Goal: Task Accomplishment & Management: Manage account settings

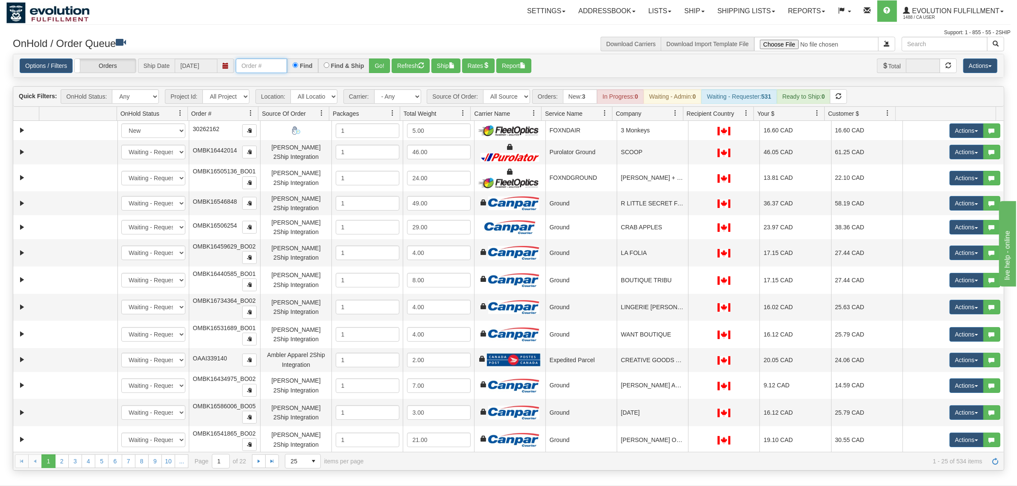
click at [264, 67] on input "text" at bounding box center [261, 66] width 51 height 15
click at [385, 57] on div "Options / Filters Group Shipments Orders Ship Date 09/18/2025 OEMU0030277001 Fi…" at bounding box center [508, 65] width 991 height 23
click at [383, 59] on button "Go!" at bounding box center [379, 66] width 21 height 15
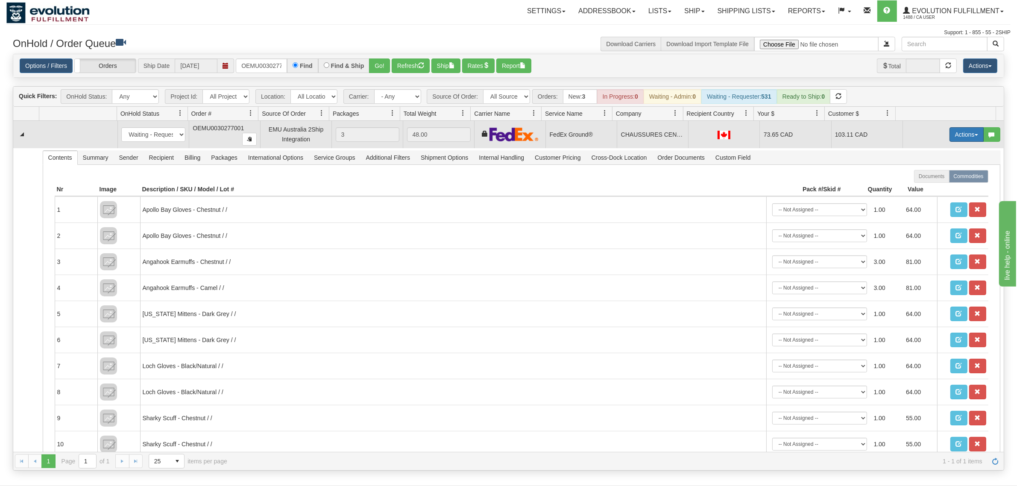
click at [961, 137] on button "Actions" at bounding box center [967, 134] width 34 height 15
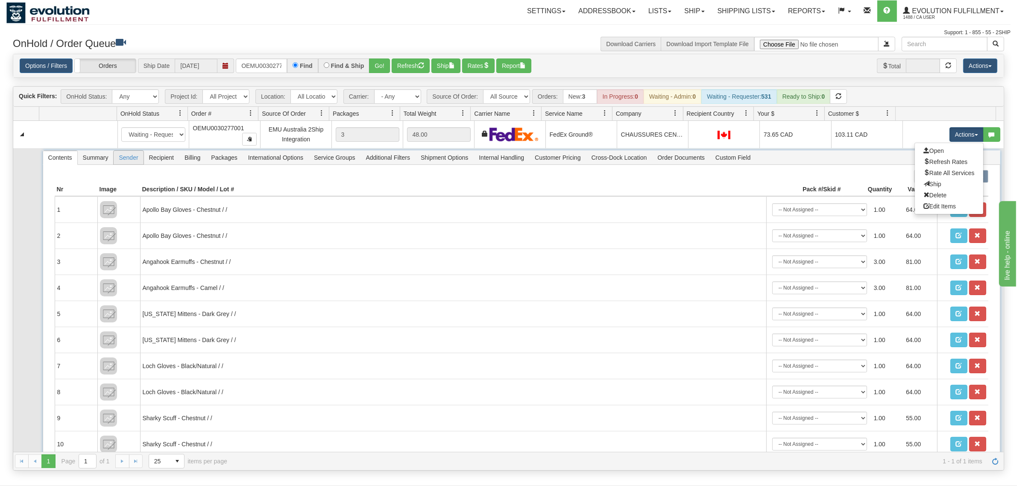
click at [143, 158] on span "Sender" at bounding box center [128, 158] width 29 height 14
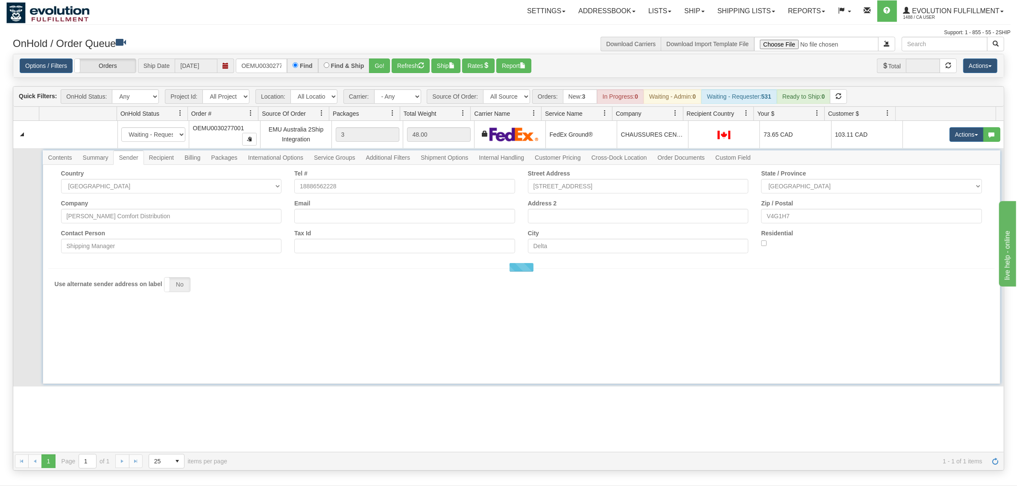
click at [164, 157] on span "Recipient" at bounding box center [161, 158] width 35 height 14
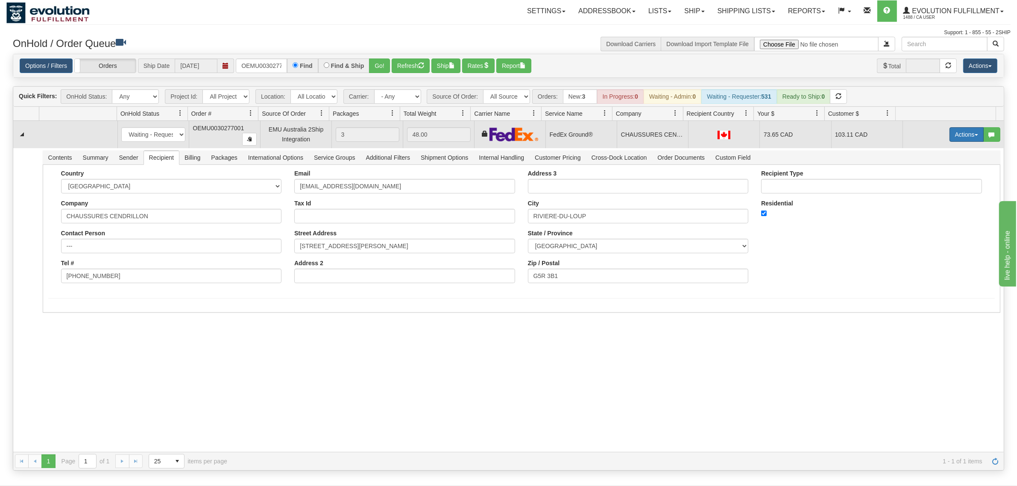
click at [963, 131] on button "Actions" at bounding box center [967, 134] width 34 height 15
click at [932, 171] on span "Rate All Services" at bounding box center [949, 173] width 51 height 7
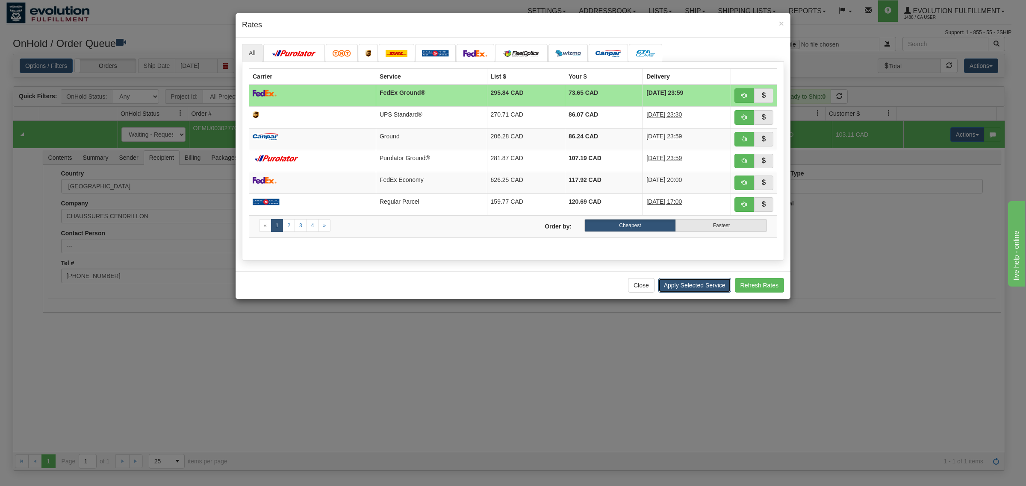
click at [689, 288] on button "Apply Selected Service" at bounding box center [694, 285] width 73 height 15
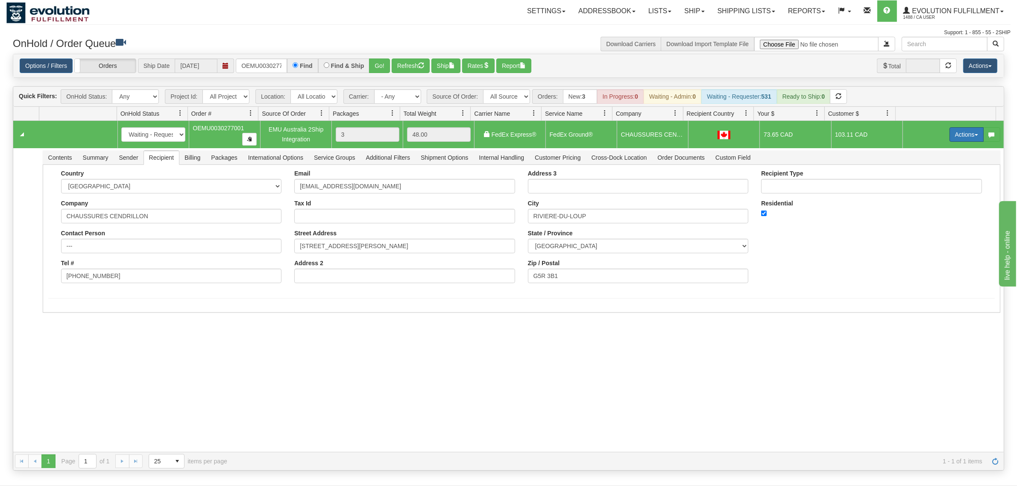
click at [950, 134] on button "Actions" at bounding box center [967, 134] width 34 height 15
click at [929, 188] on link "Ship" at bounding box center [949, 184] width 68 height 11
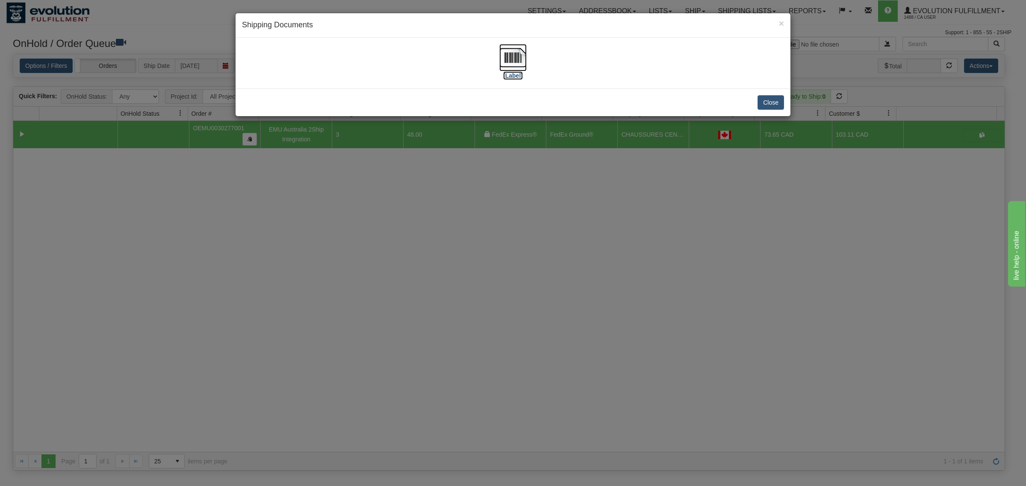
click at [513, 54] on img at bounding box center [512, 57] width 27 height 27
click at [767, 107] on button "Close" at bounding box center [770, 102] width 26 height 15
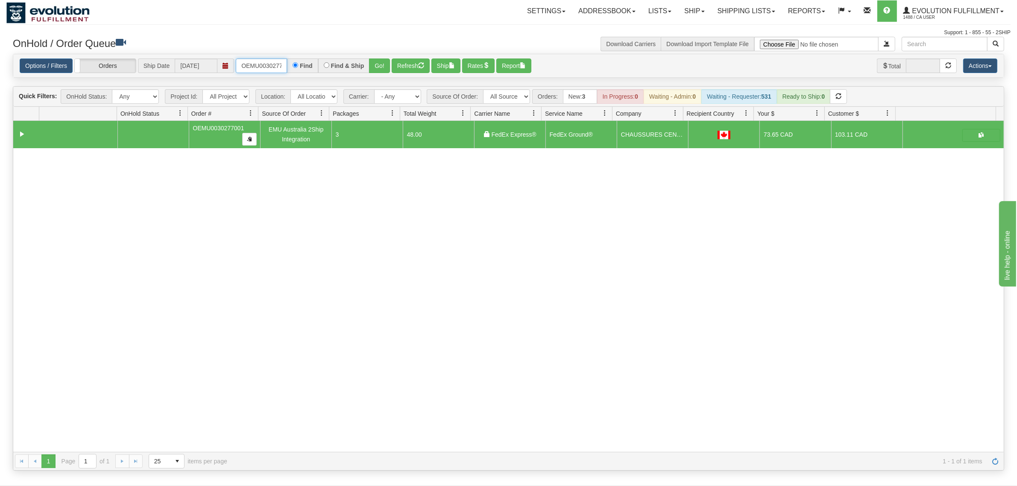
click at [270, 63] on input "OEMU0030277001" at bounding box center [261, 66] width 51 height 15
type input "OMBK17316016"
click at [373, 65] on button "Go!" at bounding box center [379, 66] width 21 height 15
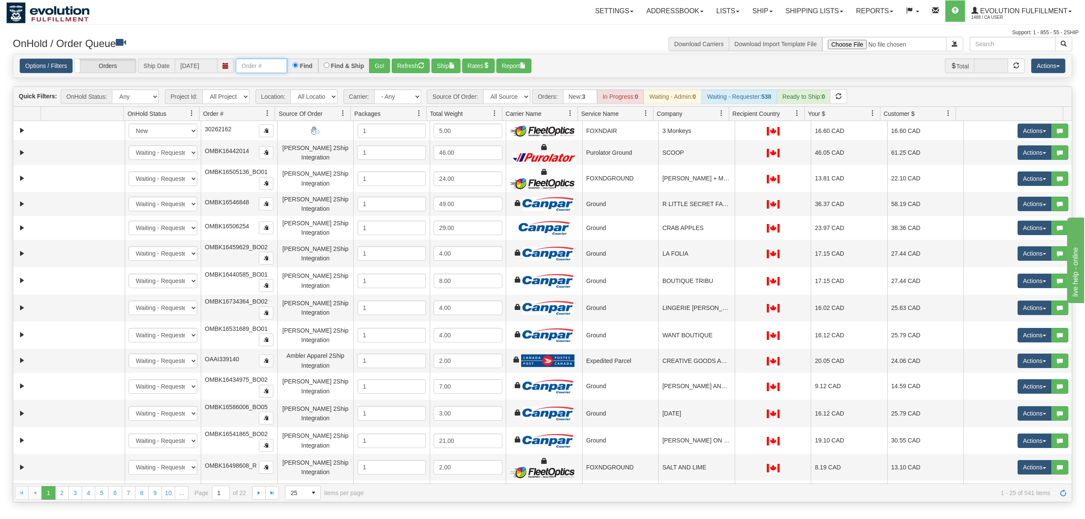
click at [250, 71] on input "text" at bounding box center [261, 66] width 51 height 15
type input "OMBK17316016"
click at [375, 61] on button "Go!" at bounding box center [379, 66] width 21 height 15
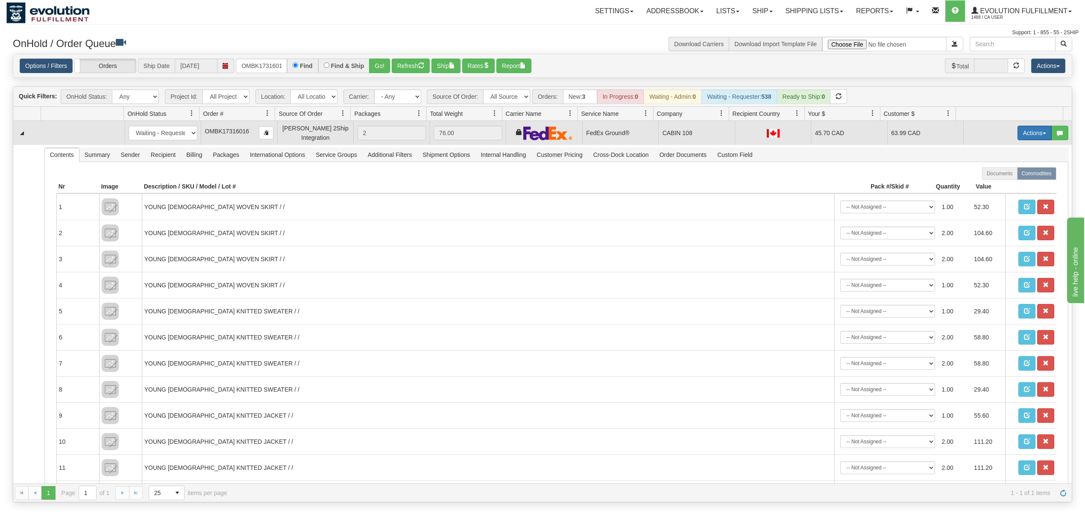
click at [1018, 132] on button "Actions" at bounding box center [1035, 133] width 34 height 15
click at [992, 185] on span "Ship" at bounding box center [1001, 182] width 18 height 7
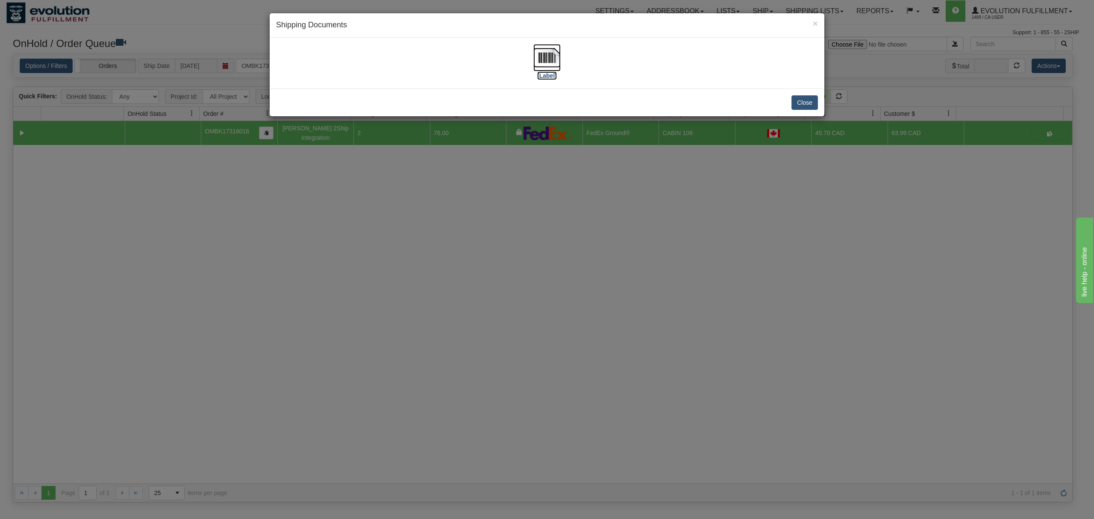
click at [546, 58] on img at bounding box center [546, 57] width 27 height 27
click at [814, 101] on button "Close" at bounding box center [804, 102] width 26 height 15
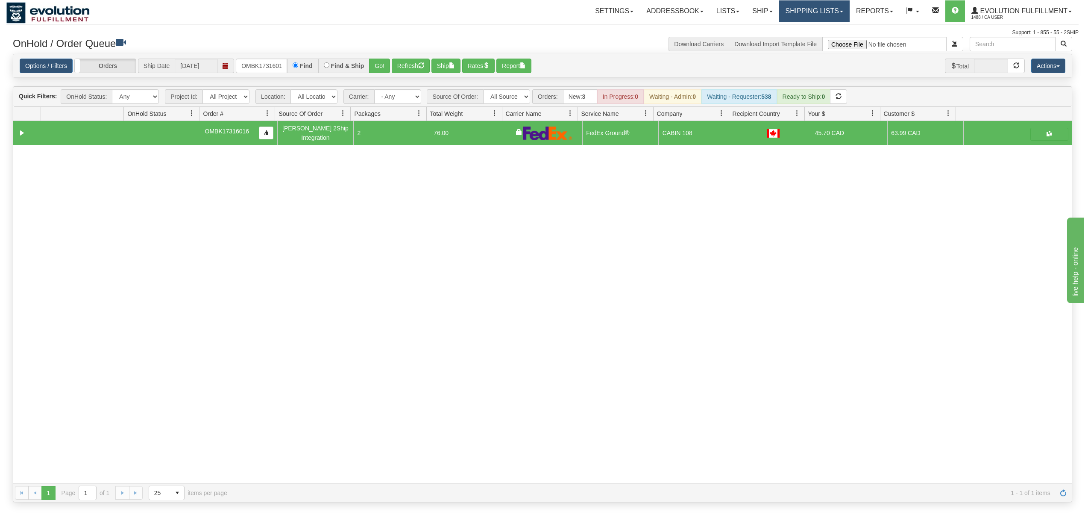
click at [807, 9] on link "Shipping lists" at bounding box center [814, 10] width 71 height 21
click at [797, 38] on span "Search Shipment History" at bounding box center [808, 41] width 66 height 7
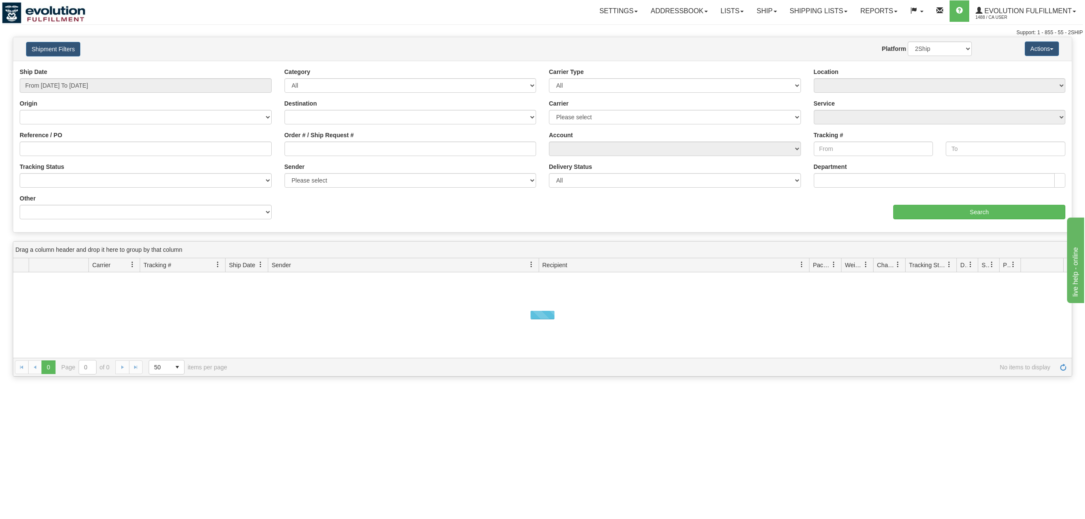
drag, startPoint x: 317, startPoint y: 159, endPoint x: 335, endPoint y: 155, distance: 19.0
click at [319, 159] on div "Order # / Ship Request #" at bounding box center [410, 147] width 265 height 32
click at [340, 141] on div "Order # / Ship Request #" at bounding box center [411, 143] width 252 height 25
click at [340, 144] on input "Order # / Ship Request #" at bounding box center [411, 148] width 252 height 15
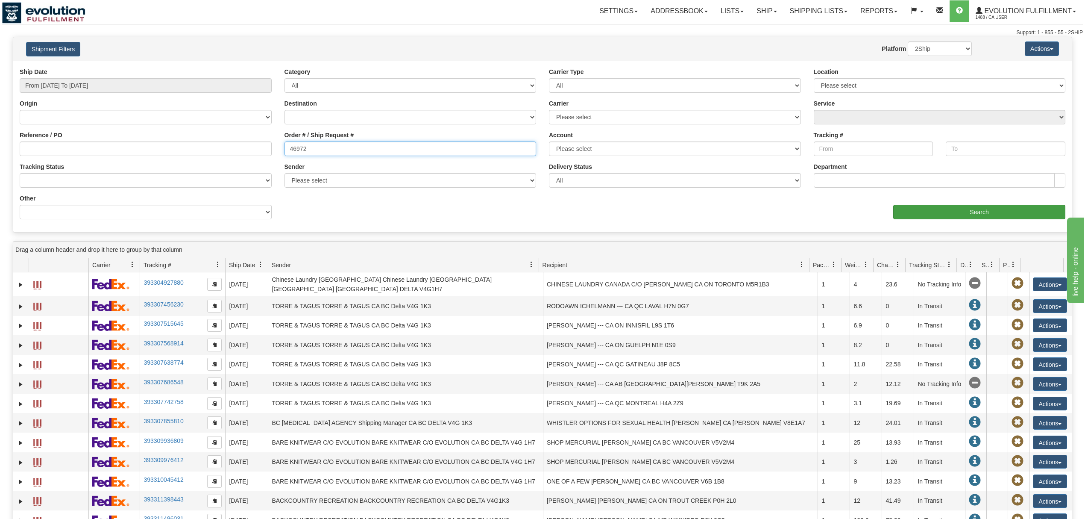
type input "46972"
click at [959, 211] on input "Search" at bounding box center [980, 212] width 172 height 15
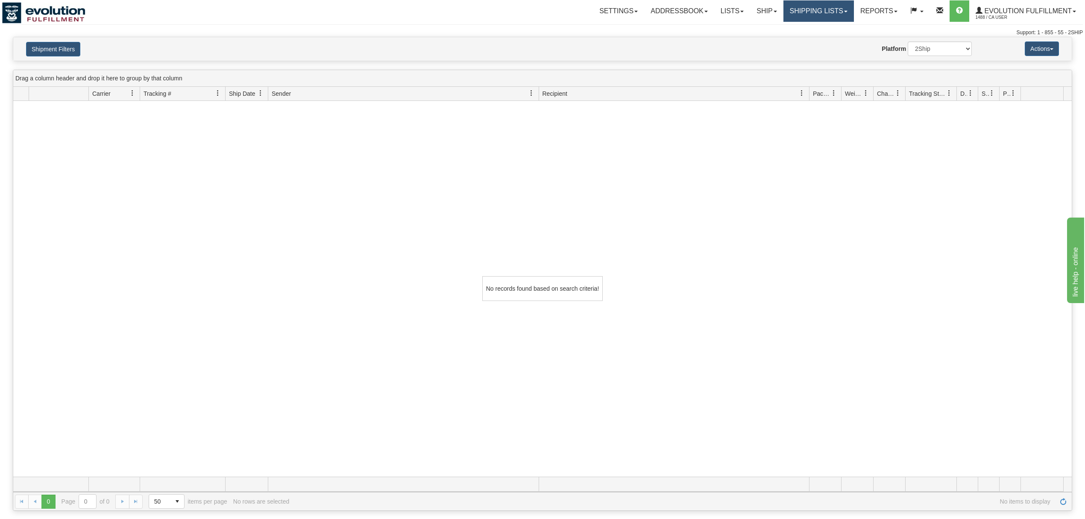
click at [814, 7] on link "Shipping lists" at bounding box center [819, 10] width 71 height 21
click at [797, 32] on span "Current Shipments" at bounding box center [804, 29] width 50 height 7
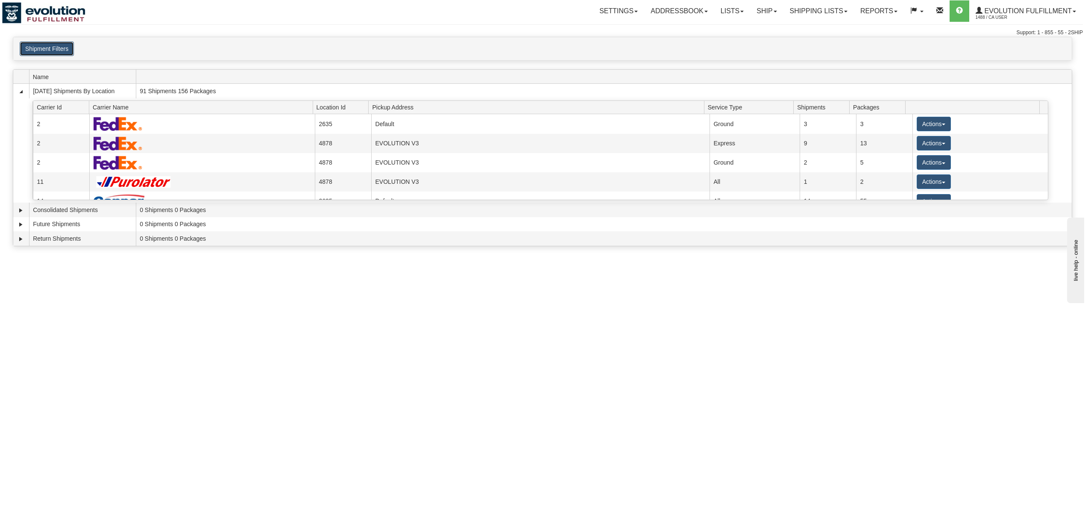
click at [40, 44] on button "Shipment Filters" at bounding box center [47, 48] width 54 height 15
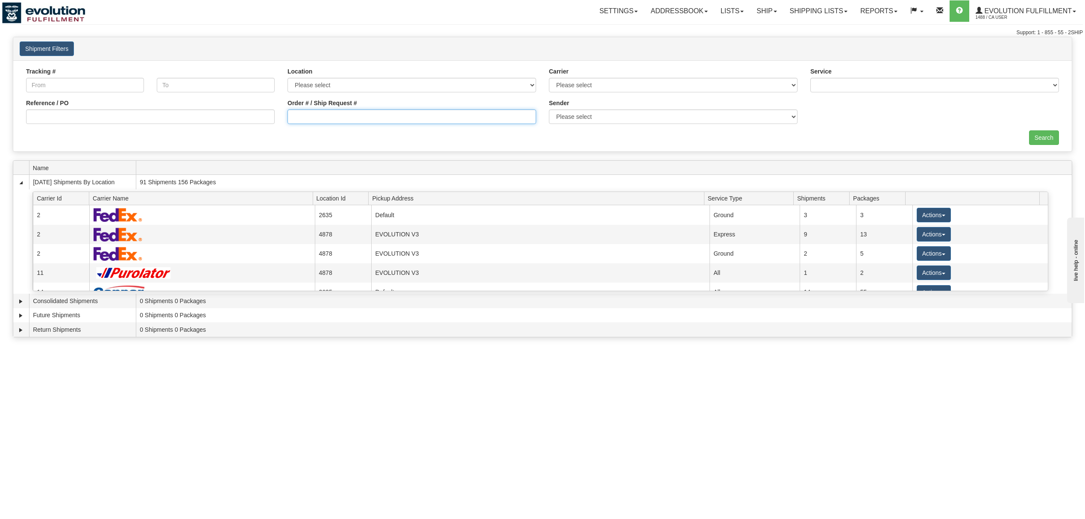
click at [358, 115] on input "Order # / Ship Request #" at bounding box center [412, 116] width 249 height 15
type input "46972"
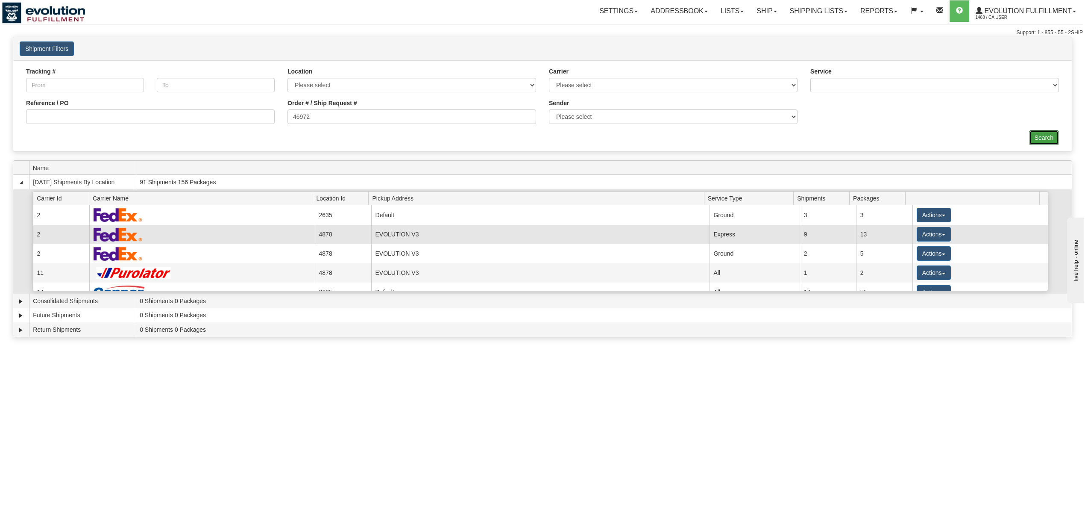
click at [1033, 139] on input "Search" at bounding box center [1044, 137] width 30 height 15
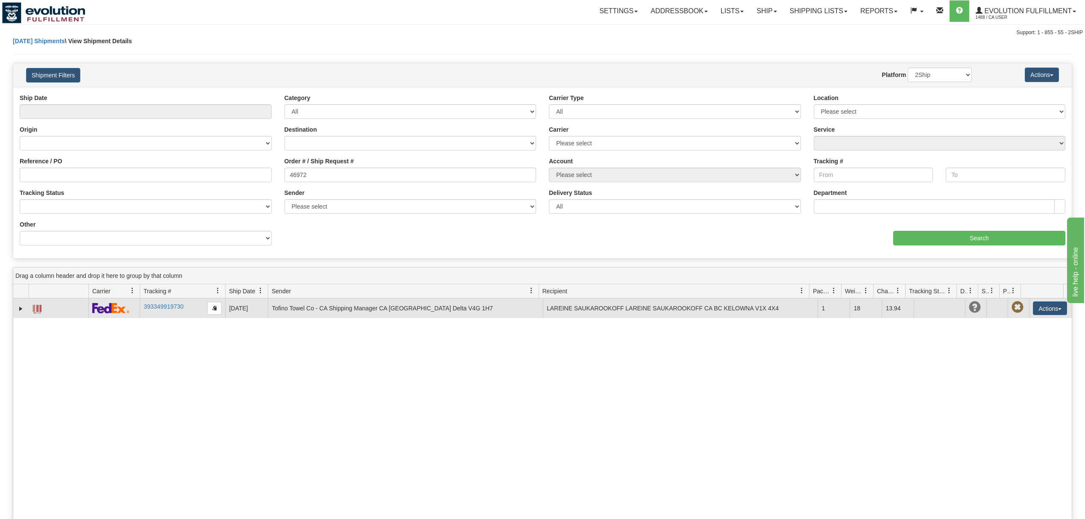
click at [36, 312] on span at bounding box center [37, 309] width 9 height 9
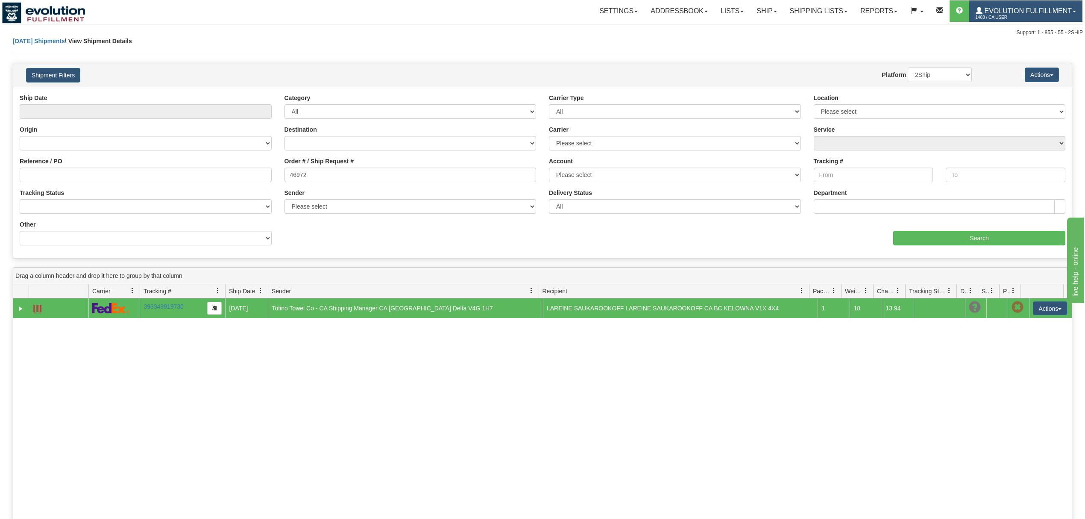
click at [1007, 6] on link "Evolution Fulfillment 1488 / CA User" at bounding box center [1026, 10] width 113 height 21
click at [717, 13] on link "Lists" at bounding box center [732, 10] width 36 height 21
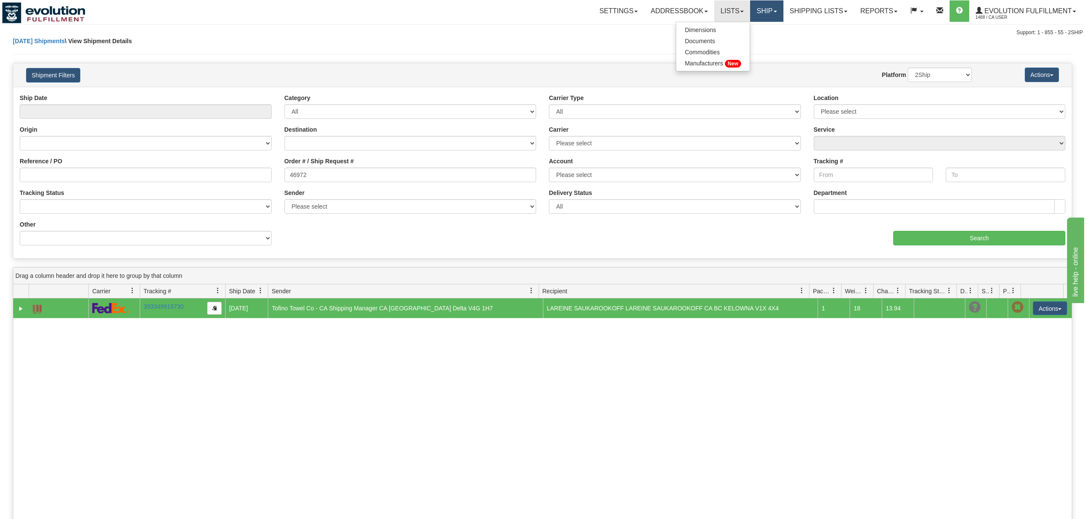
click at [761, 9] on link "Ship" at bounding box center [766, 10] width 33 height 21
click at [747, 37] on link "OnHold / Order Queue" at bounding box center [744, 40] width 77 height 11
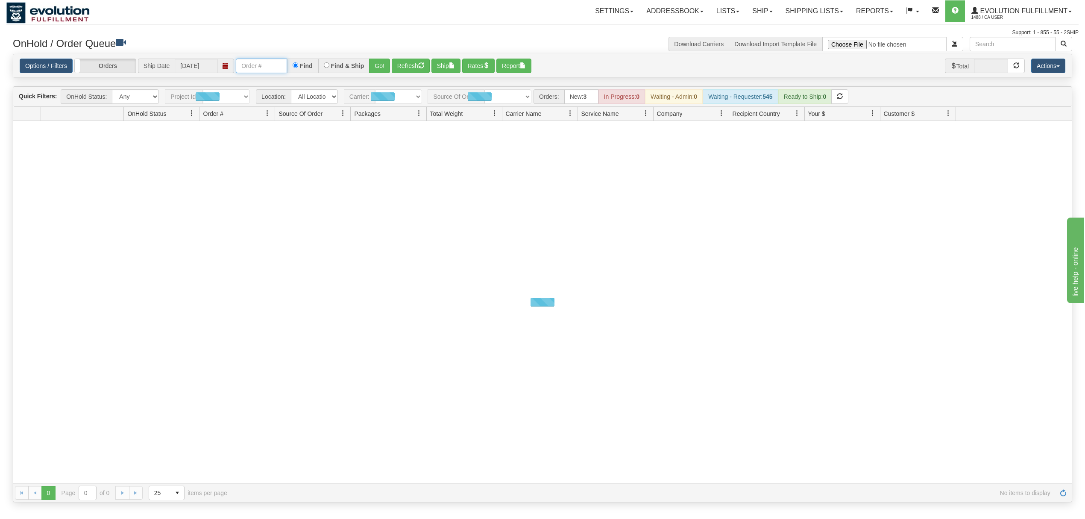
click at [256, 62] on input "text" at bounding box center [261, 66] width 51 height 15
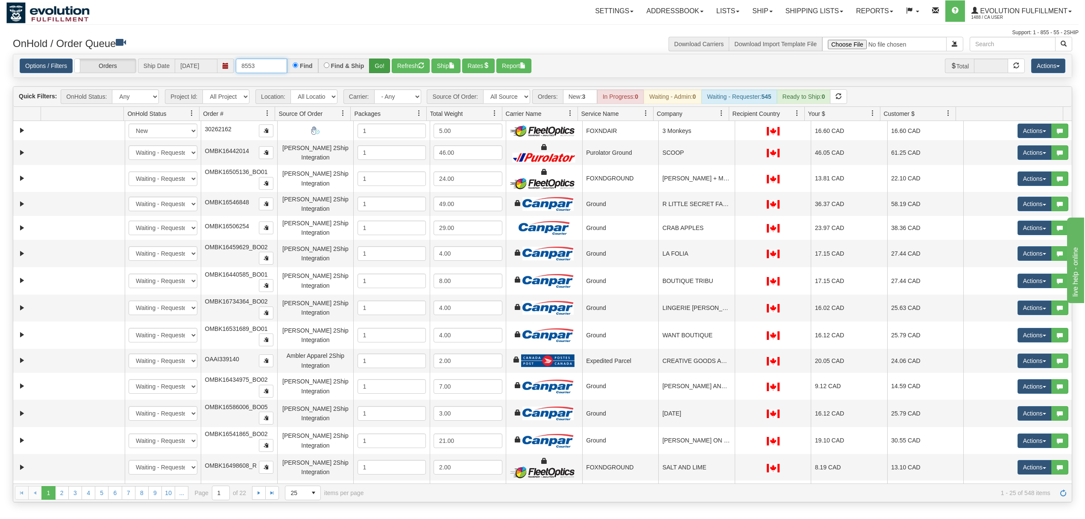
type input "8553"
click at [382, 63] on button "Go!" at bounding box center [379, 66] width 21 height 15
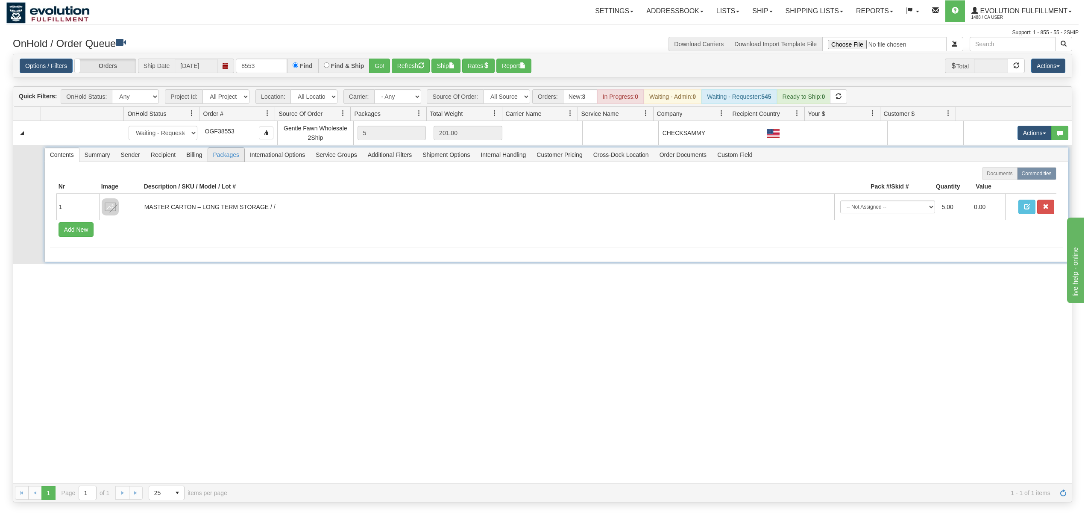
click at [225, 158] on span "Packages" at bounding box center [226, 155] width 36 height 14
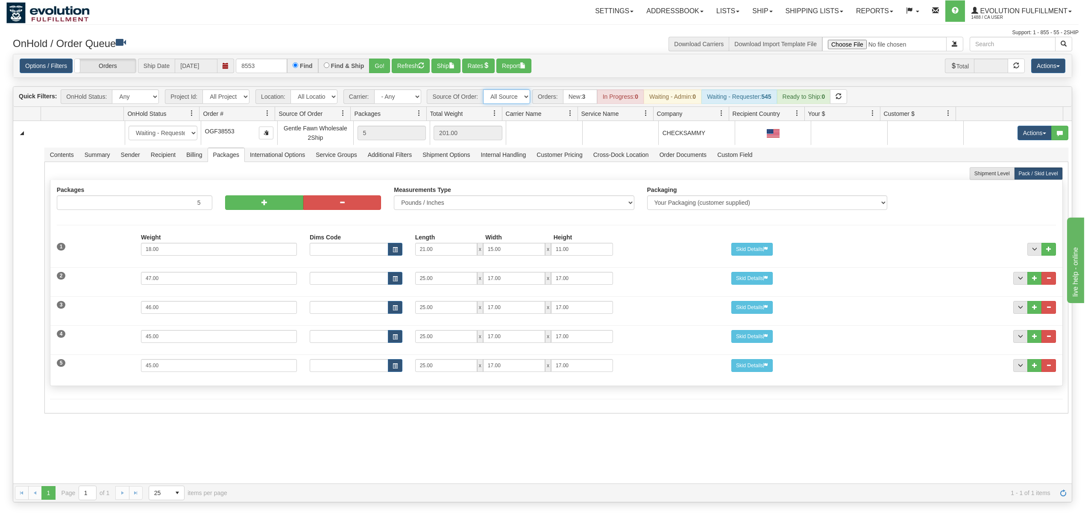
click at [499, 101] on select "All Sources AirBlaster 2Ship Integration Ambler Apparel 2Ship Integration BC [M…" at bounding box center [506, 96] width 47 height 15
select select "EMU Australia 2Ship Integration"
click at [484, 90] on select "All Sources AirBlaster 2Ship Integration Ambler Apparel 2Ship Integration BC [M…" at bounding box center [506, 96] width 47 height 15
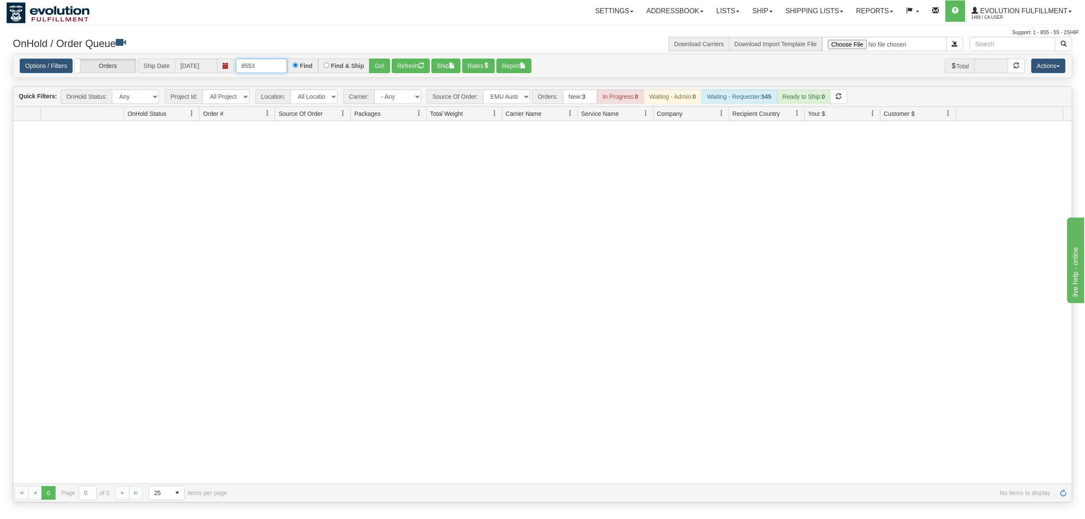
drag, startPoint x: 271, startPoint y: 65, endPoint x: 146, endPoint y: 66, distance: 125.2
click at [146, 66] on div "Options / Filters Group Shipments Orders Ship Date [DATE] 8553 Find Find & Ship…" at bounding box center [543, 66] width 1046 height 15
click at [385, 55] on div "Options / Filters Group Shipments Orders Ship Date [DATE] Find Find & Ship Go! …" at bounding box center [542, 66] width 1059 height 24
click at [380, 65] on button "Go!" at bounding box center [379, 66] width 21 height 15
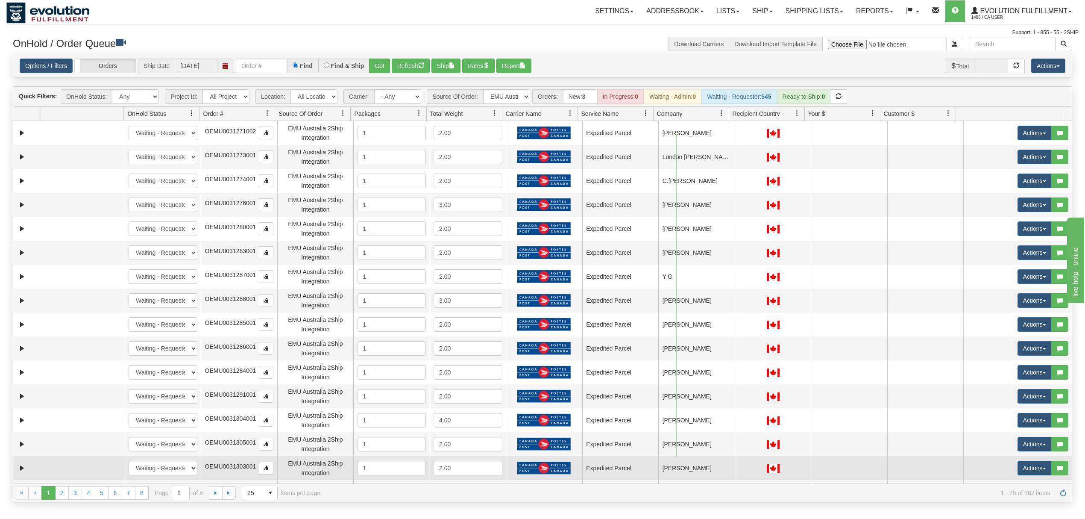
drag, startPoint x: 677, startPoint y: 151, endPoint x: 677, endPoint y: 467, distance: 316.6
click at [677, 467] on tbody "31253838 EVOLUTION V3 90131605 0 New In Progress Waiting - Admin Waiting - Requ…" at bounding box center [542, 420] width 1059 height 598
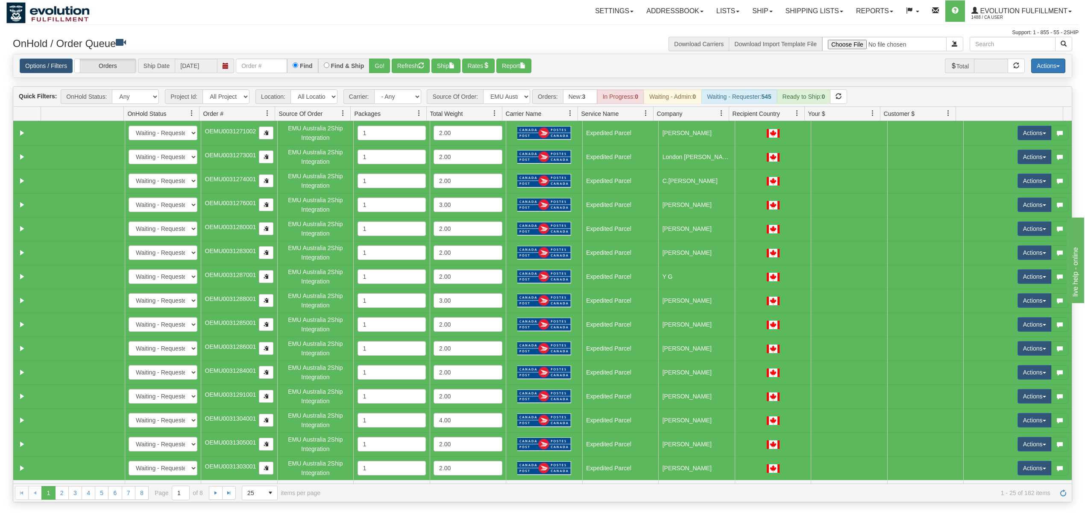
click at [1043, 68] on button "Actions" at bounding box center [1049, 66] width 34 height 15
click at [1036, 137] on link "Delete Selected" at bounding box center [1029, 134] width 72 height 11
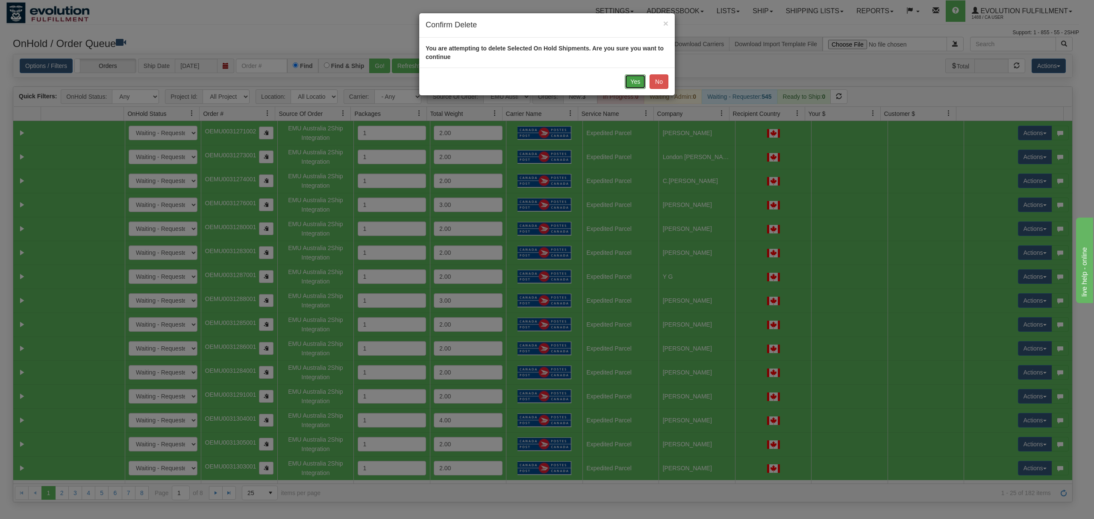
click at [633, 81] on button "Yes" at bounding box center [635, 81] width 21 height 15
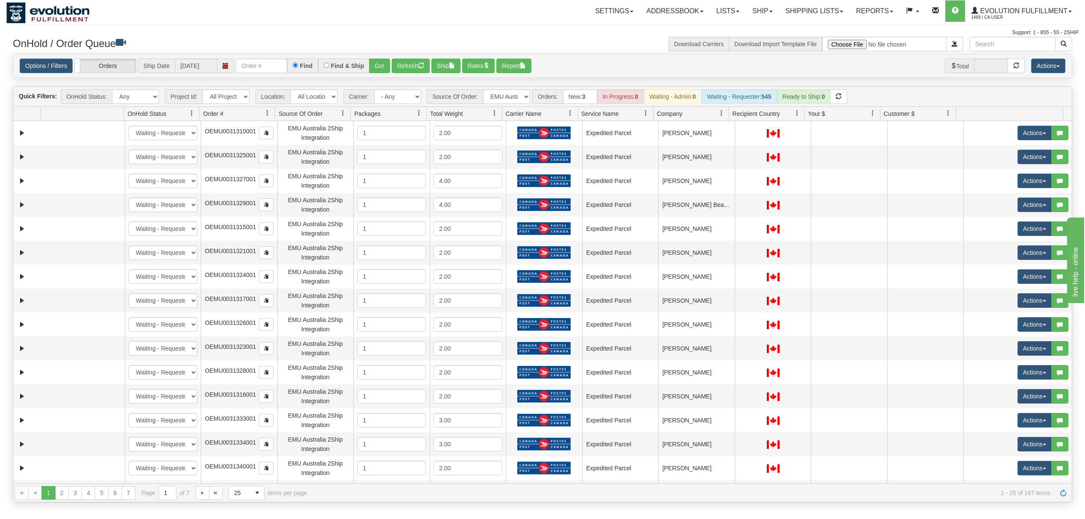
click at [418, 113] on span at bounding box center [419, 113] width 7 height 7
click at [435, 134] on span "Sort Ascending" at bounding box center [450, 133] width 44 height 9
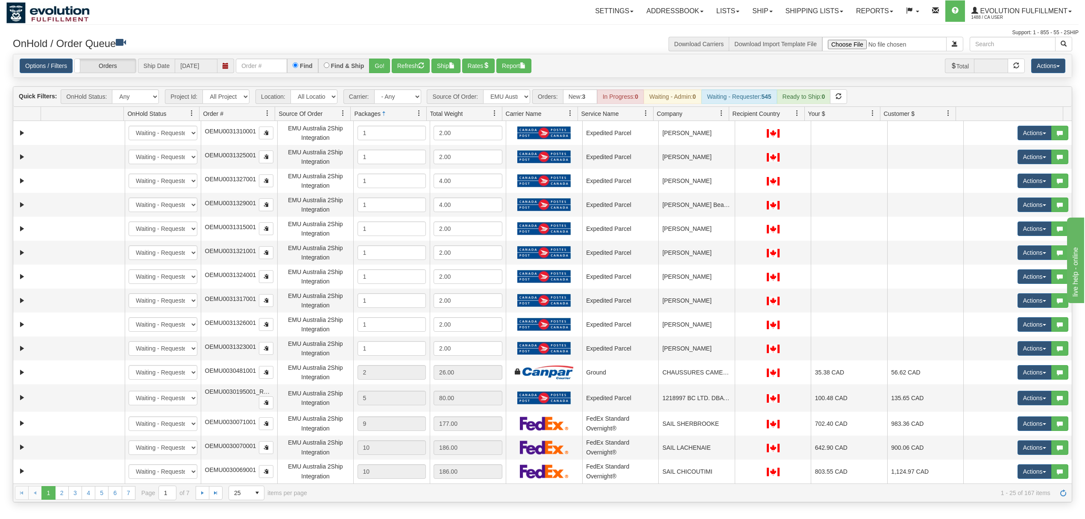
click at [418, 112] on span at bounding box center [419, 113] width 7 height 7
click at [441, 155] on span "Sort Descending" at bounding box center [446, 160] width 68 height 23
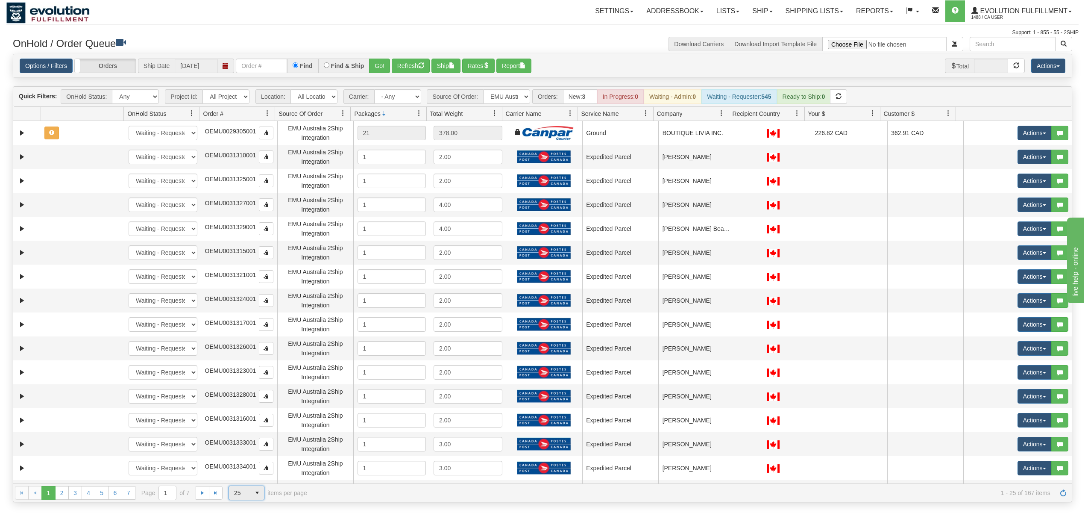
click at [252, 489] on span "select" at bounding box center [257, 493] width 14 height 14
click at [250, 478] on li "100" at bounding box center [246, 481] width 35 height 12
click at [405, 65] on button "Refresh" at bounding box center [411, 66] width 38 height 15
click at [61, 494] on link "2" at bounding box center [62, 493] width 14 height 14
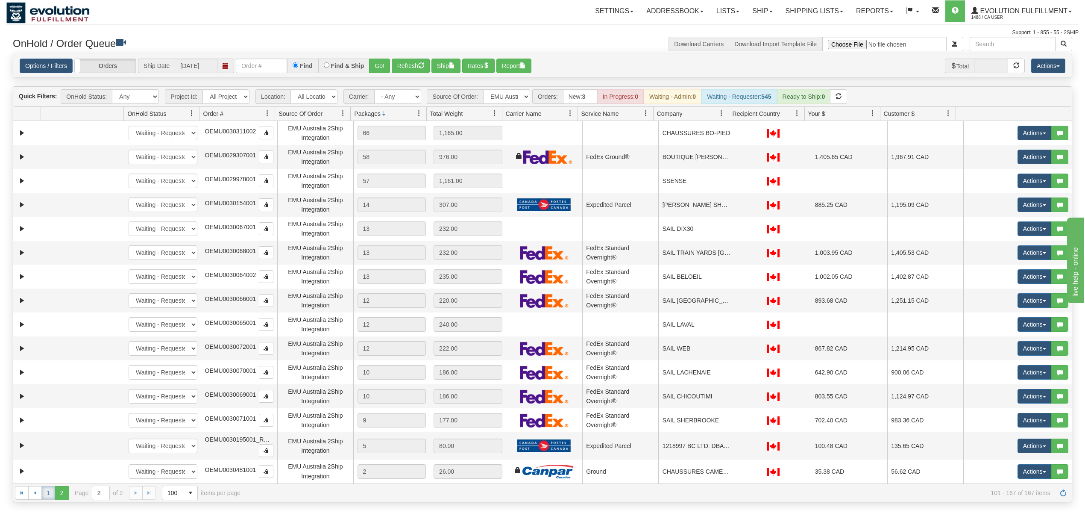
click at [45, 493] on link "1" at bounding box center [48, 493] width 14 height 14
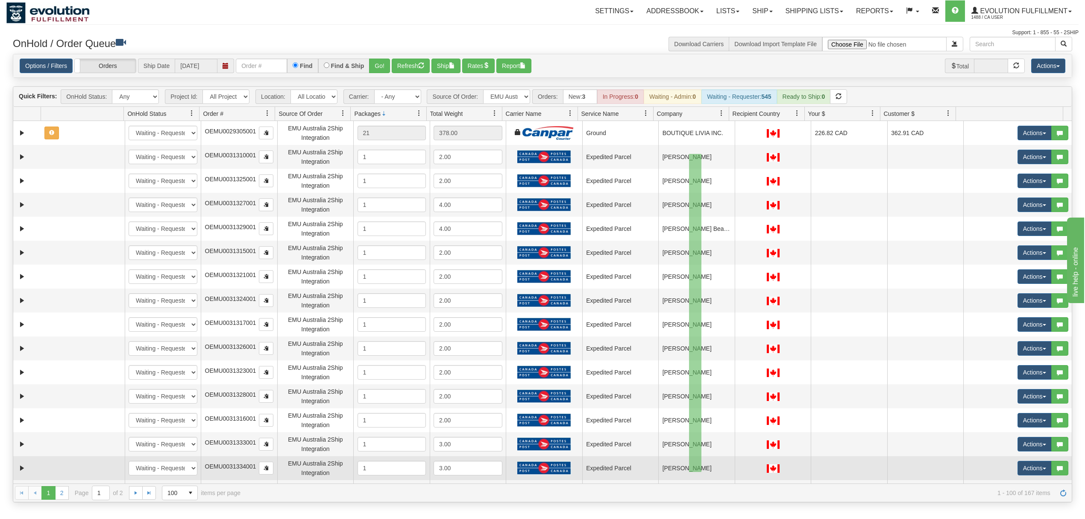
drag, startPoint x: 702, startPoint y: 154, endPoint x: 689, endPoint y: 472, distance: 318.2
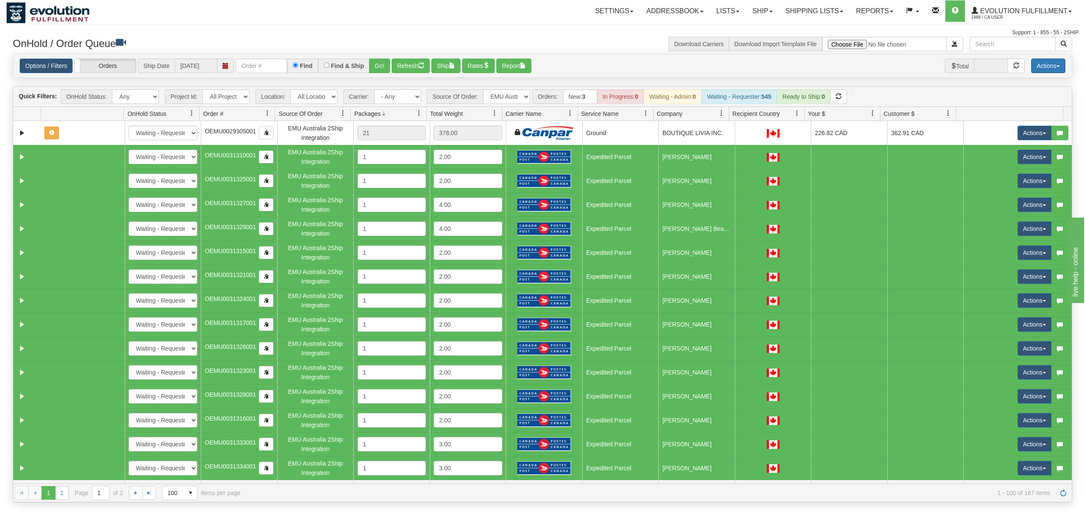
click at [1049, 62] on button "Actions" at bounding box center [1049, 66] width 34 height 15
click at [1032, 135] on link "Delete Selected" at bounding box center [1029, 134] width 72 height 11
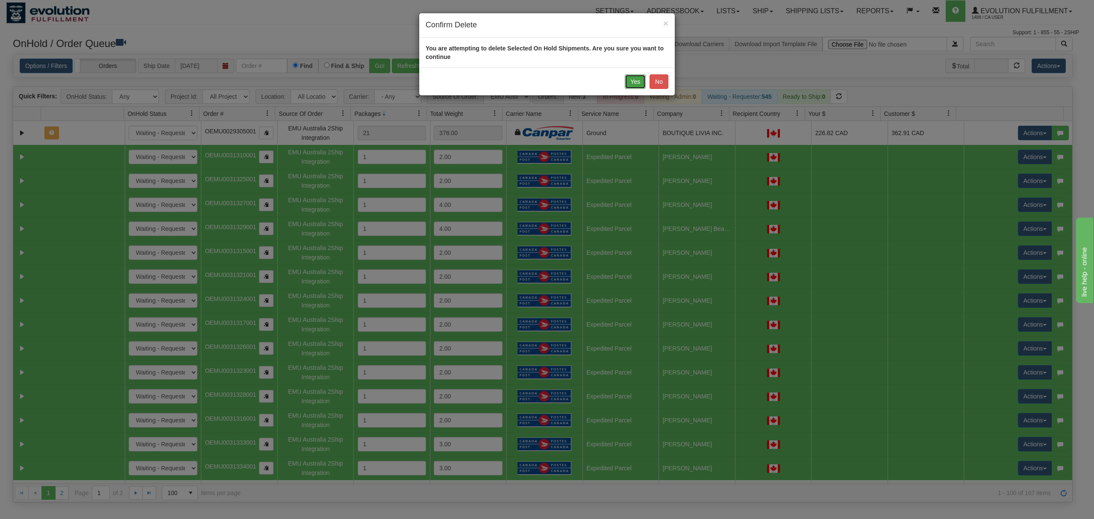
click at [638, 80] on button "Yes" at bounding box center [635, 81] width 21 height 15
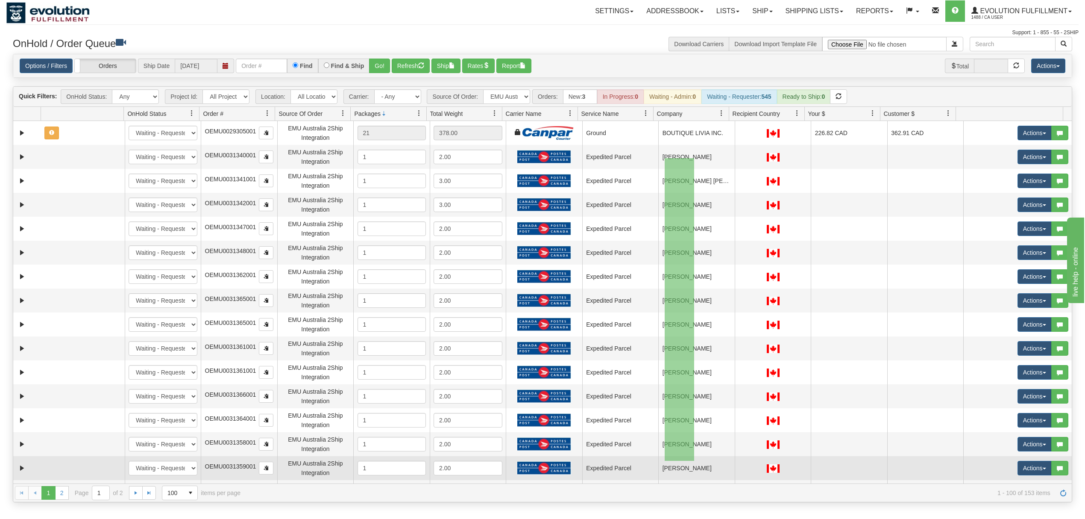
drag, startPoint x: 694, startPoint y: 158, endPoint x: 668, endPoint y: 470, distance: 313.0
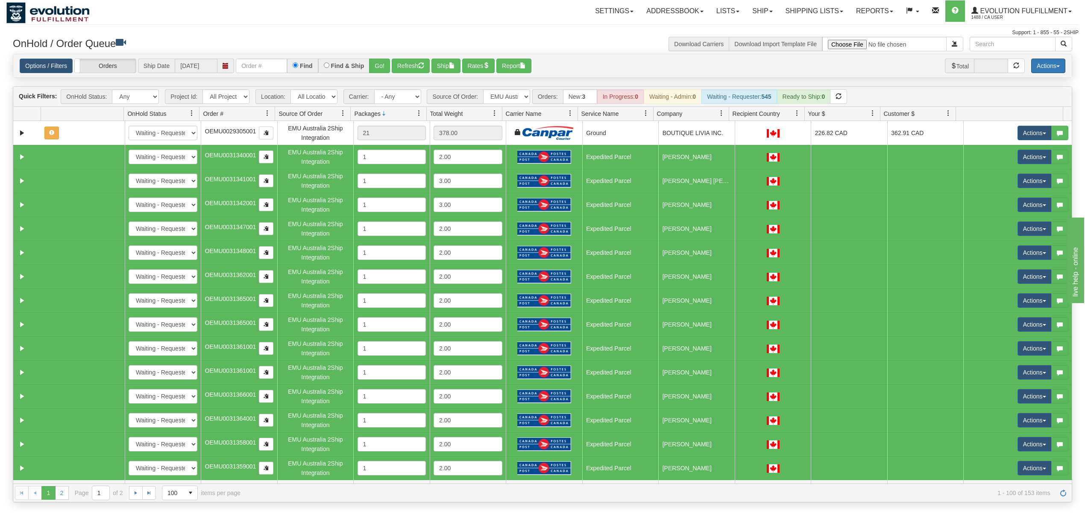
click at [1032, 71] on button "Actions" at bounding box center [1049, 66] width 34 height 15
click at [1023, 130] on link "Delete Selected" at bounding box center [1029, 134] width 72 height 11
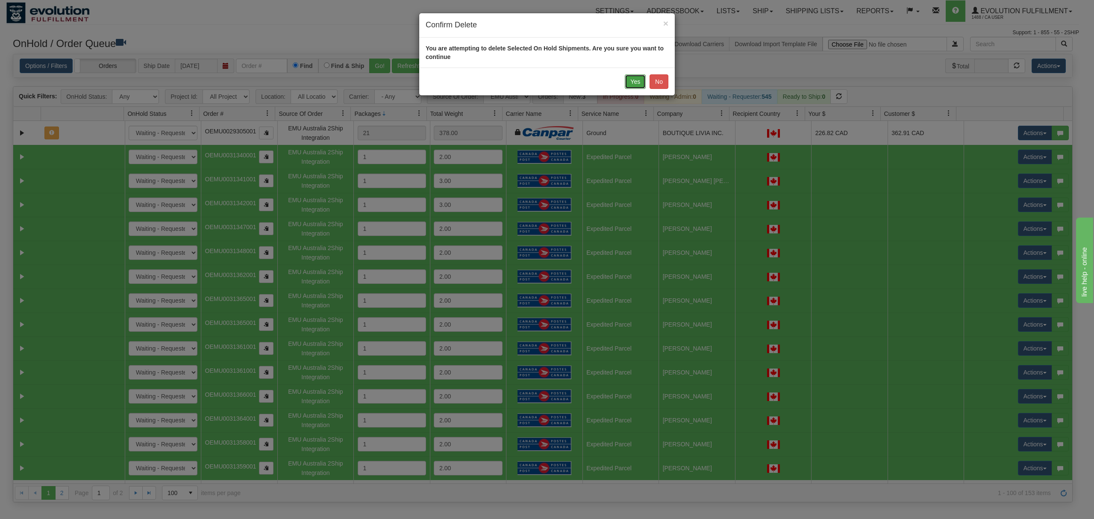
click at [628, 81] on button "Yes" at bounding box center [635, 81] width 21 height 15
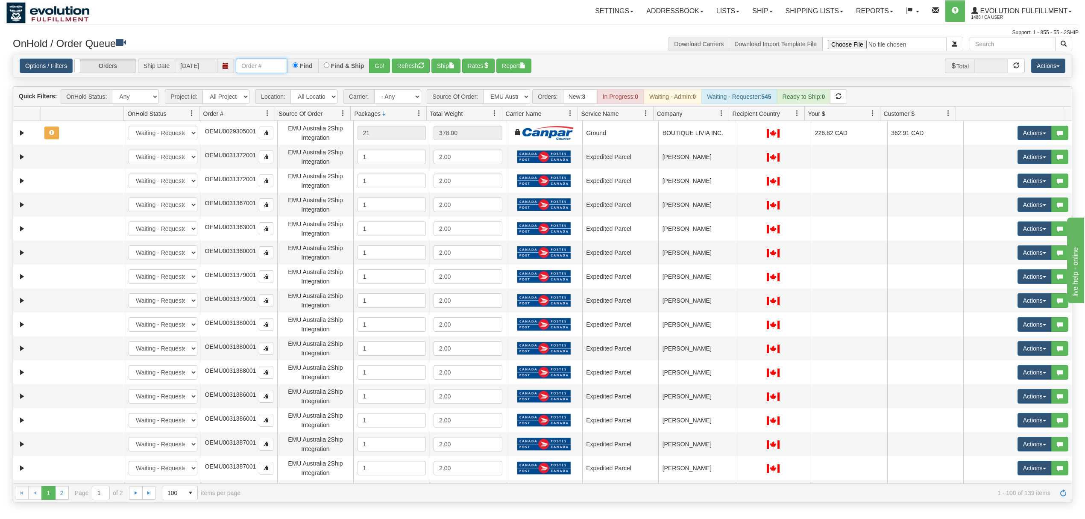
click at [264, 64] on input "text" at bounding box center [261, 66] width 51 height 15
click at [254, 67] on input "OMBK17524411 BO02" at bounding box center [261, 66] width 51 height 15
click at [376, 65] on button "Go!" at bounding box center [379, 66] width 21 height 15
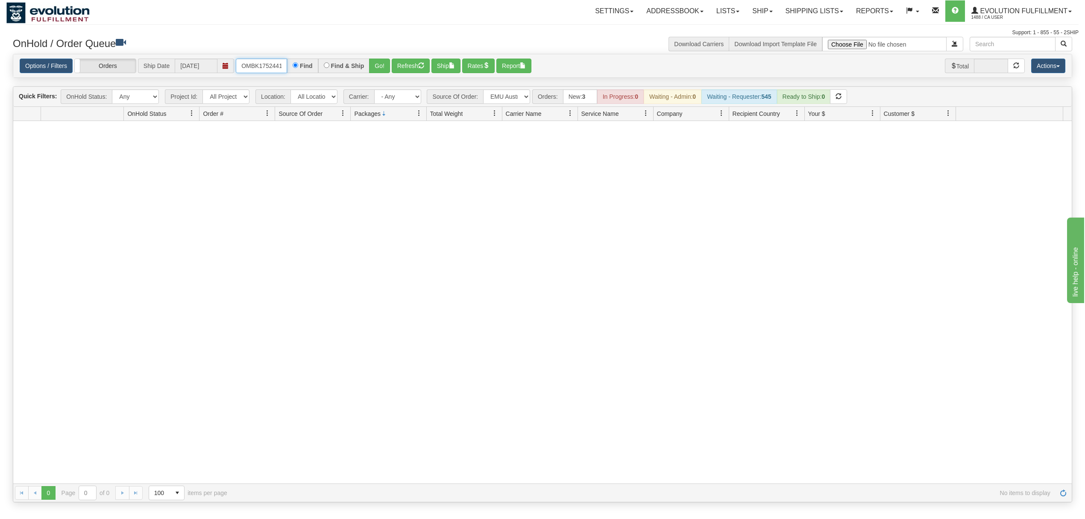
scroll to position [0, 23]
drag, startPoint x: 240, startPoint y: 69, endPoint x: 368, endPoint y: 69, distance: 127.8
click at [361, 69] on div "OMBK17524411_BO02 Find Find & Ship Go!" at bounding box center [313, 66] width 154 height 15
click at [276, 71] on input "OMBK17524411 BO02" at bounding box center [261, 66] width 51 height 15
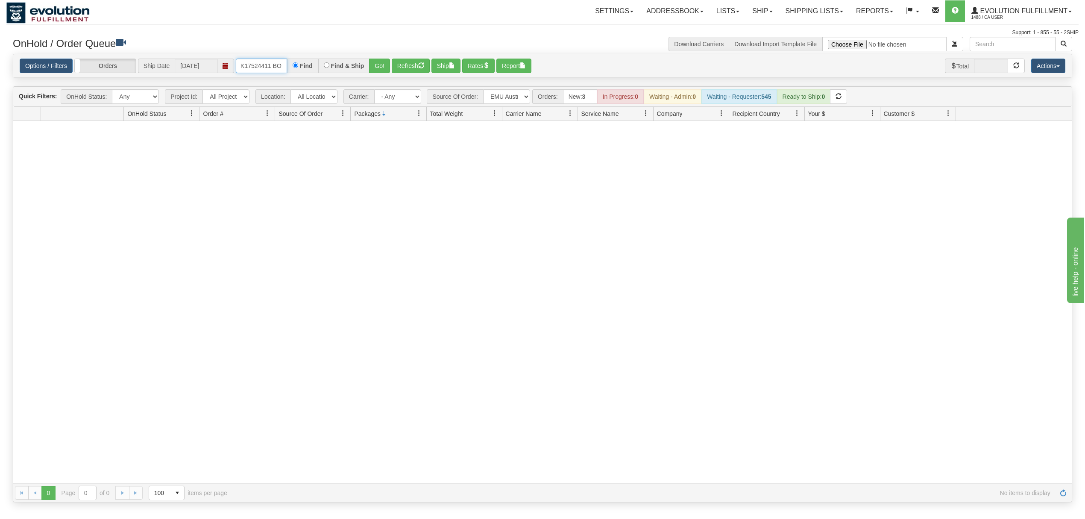
scroll to position [0, 18]
type input "OMBK17524411_BO02"
click at [382, 67] on button "Go!" at bounding box center [379, 66] width 21 height 15
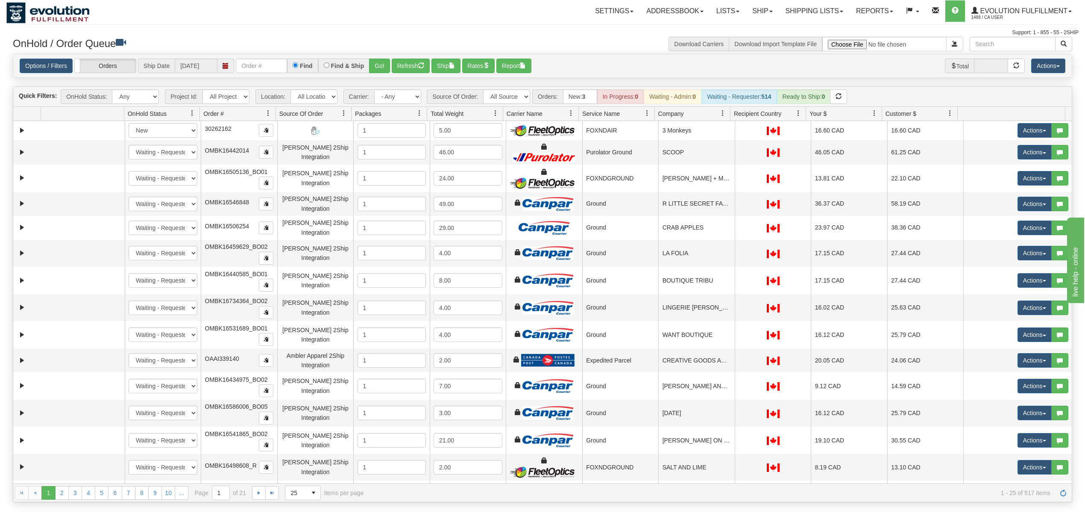
click at [284, 74] on div "Options / Filters Group Shipments Orders Ship Date [DATE] Find Find & Ship Go! …" at bounding box center [542, 65] width 1059 height 23
click at [283, 68] on input "text" at bounding box center [261, 66] width 51 height 15
click at [264, 63] on input "OMBK17524411 BO02" at bounding box center [261, 66] width 51 height 15
type input "OMBK17524411_BO02"
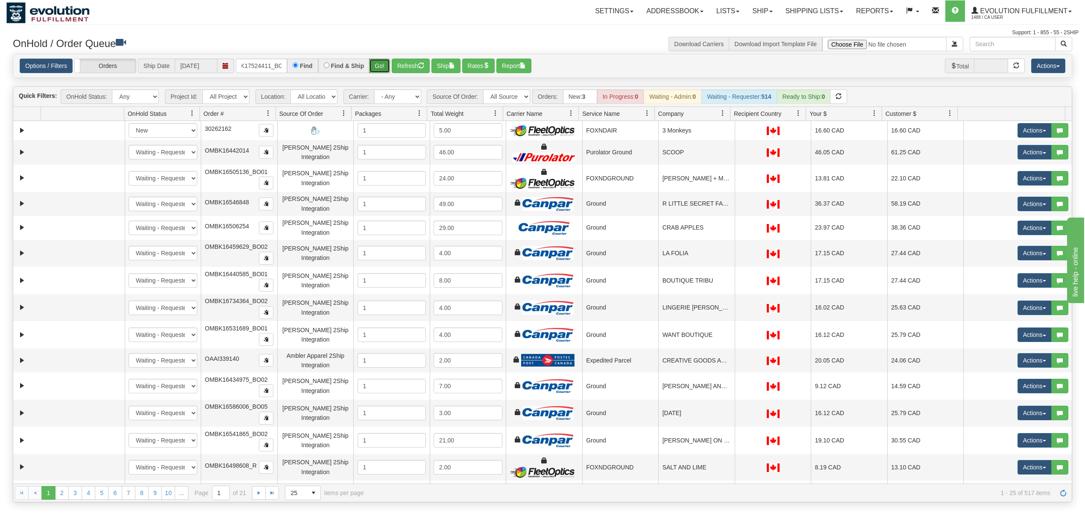
click at [381, 64] on button "Go!" at bounding box center [379, 66] width 21 height 15
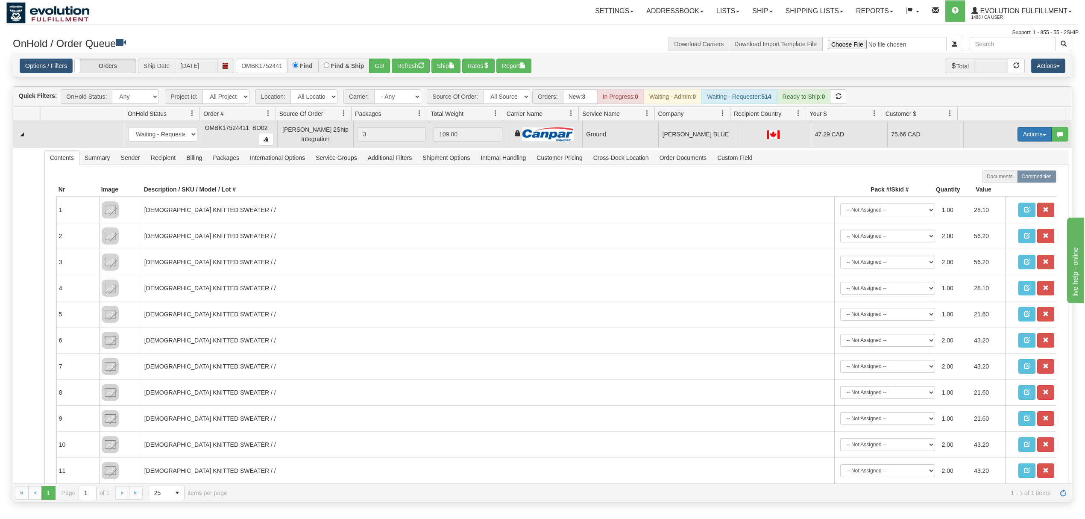
click at [814, 136] on button "Actions" at bounding box center [1035, 134] width 34 height 15
click at [814, 182] on link "Ship" at bounding box center [1017, 183] width 68 height 11
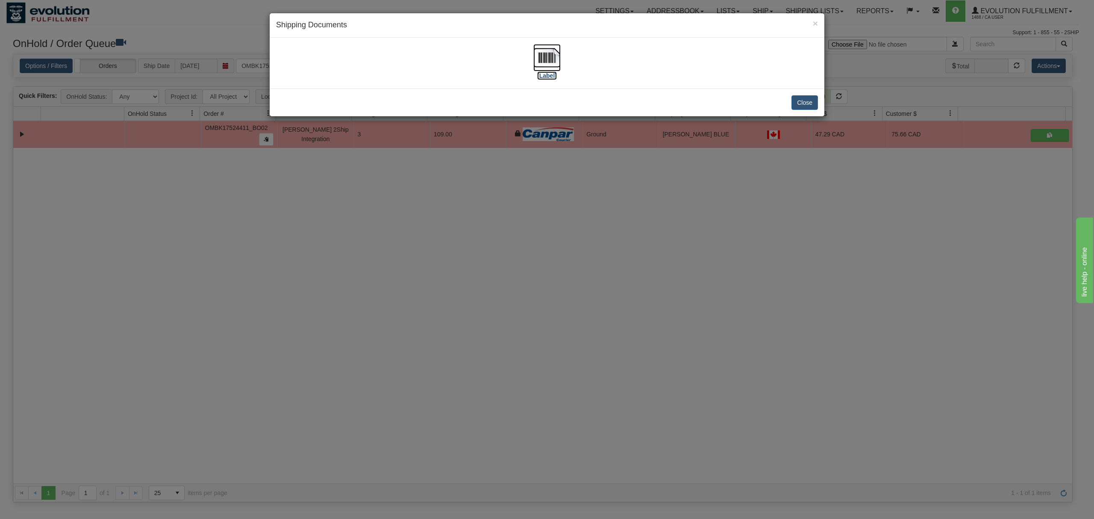
click at [546, 55] on img at bounding box center [546, 57] width 27 height 27
click at [814, 105] on button "Close" at bounding box center [804, 102] width 26 height 15
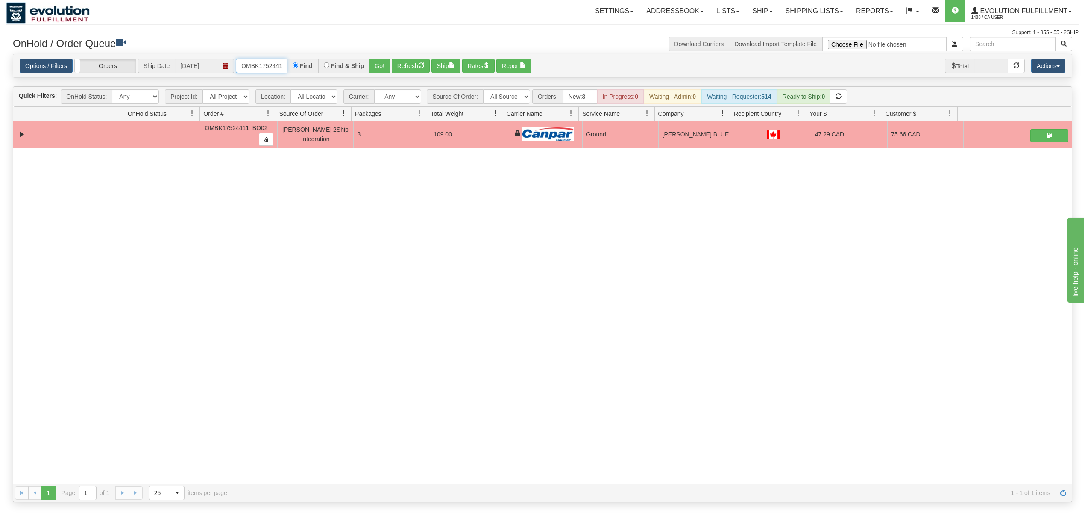
click at [263, 68] on input "OMBK17524411_BO02" at bounding box center [261, 66] width 51 height 15
type input "OMBK17532788"
click at [379, 65] on button "Go!" at bounding box center [379, 66] width 21 height 15
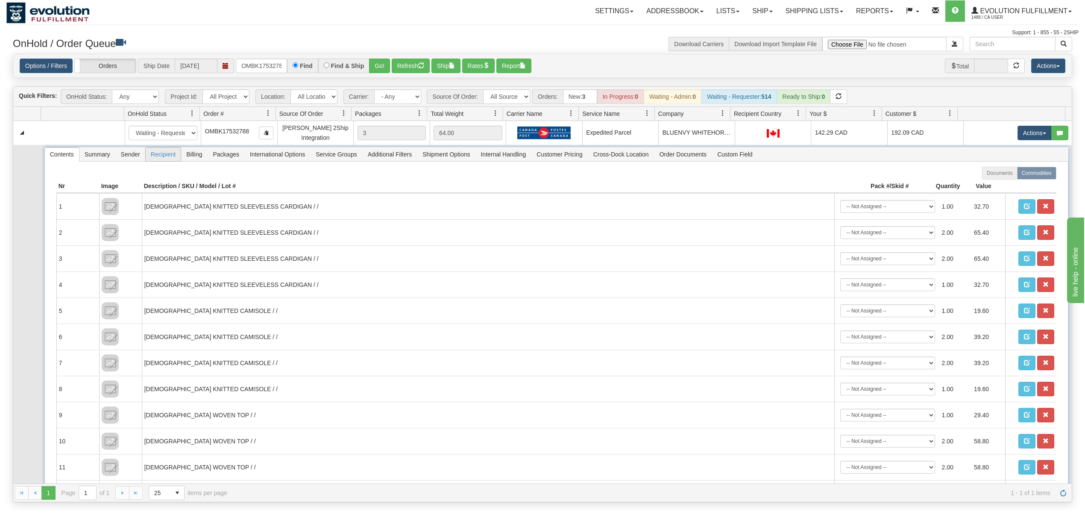
click at [174, 158] on span "Recipient" at bounding box center [163, 154] width 35 height 14
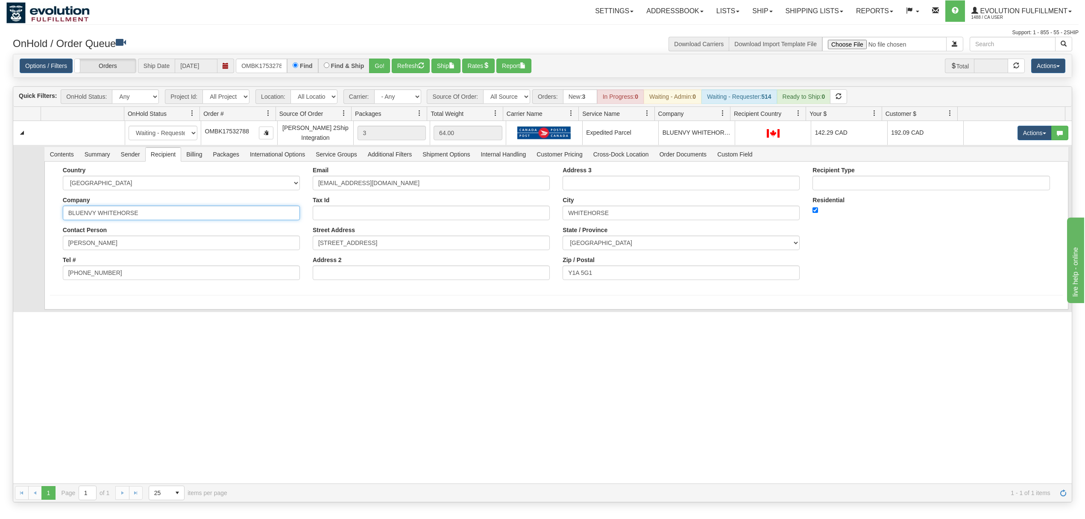
drag, startPoint x: 178, startPoint y: 211, endPoint x: 24, endPoint y: 211, distance: 153.8
click at [24, 211] on tr "Contents Summary Sender Recipient Billing Packages International Options Servic…" at bounding box center [542, 228] width 1059 height 167
type input "B"
paste input "BRUCE THOMSON"
type input "BRUCE THOMSON"
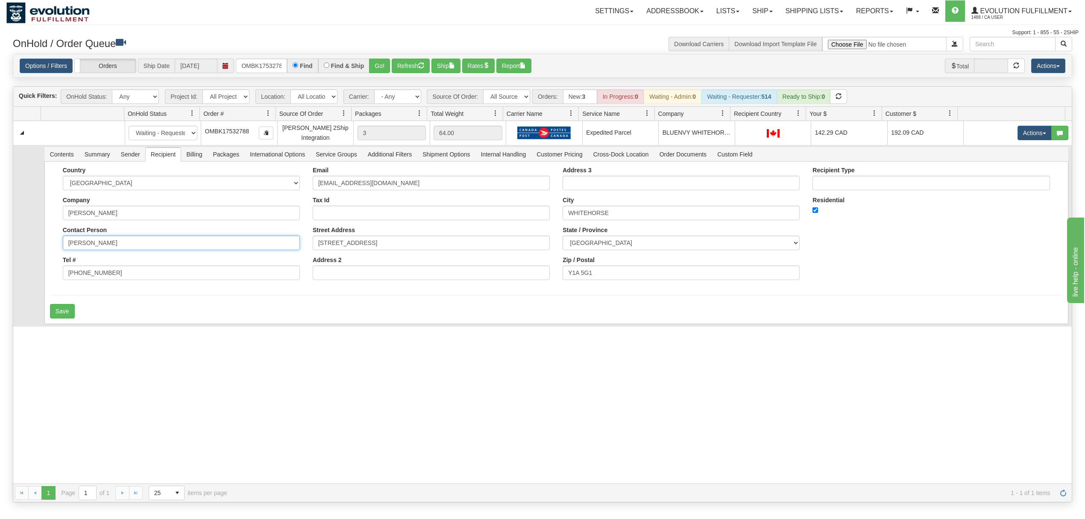
drag, startPoint x: 149, startPoint y: 248, endPoint x: 41, endPoint y: 248, distance: 108.1
click at [41, 248] on td "Contents Summary Sender Recipient Billing Packages International Options Servic…" at bounding box center [557, 236] width 1032 height 182
paste input "BRUCE THOMSON"
type input "BRUCE THOMSON"
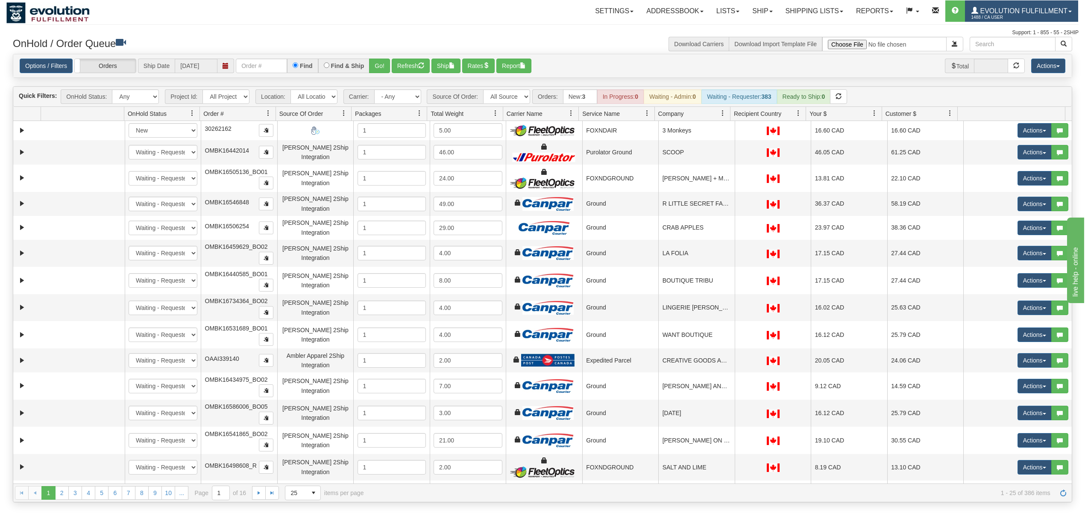
click at [814, 7] on span "Evolution Fulfillment" at bounding box center [1023, 10] width 89 height 7
click at [814, 53] on link "LOG OUT" at bounding box center [1035, 52] width 86 height 11
